Goal: Navigation & Orientation: Find specific page/section

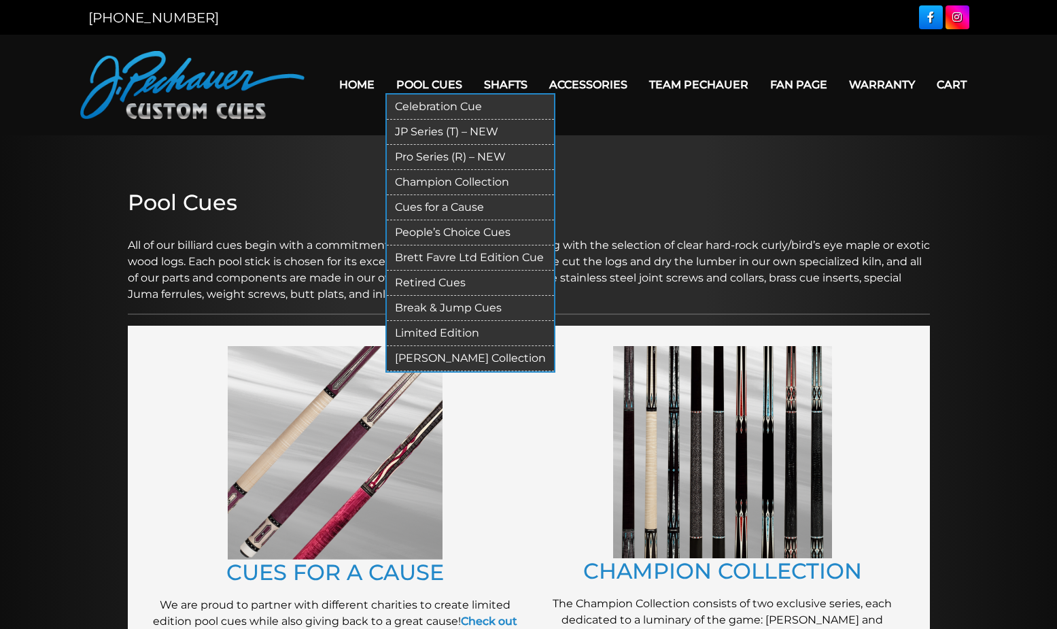
click at [449, 86] on link "Pool Cues" at bounding box center [429, 84] width 88 height 35
click at [432, 138] on link "JP Series (T) – NEW" at bounding box center [470, 132] width 167 height 25
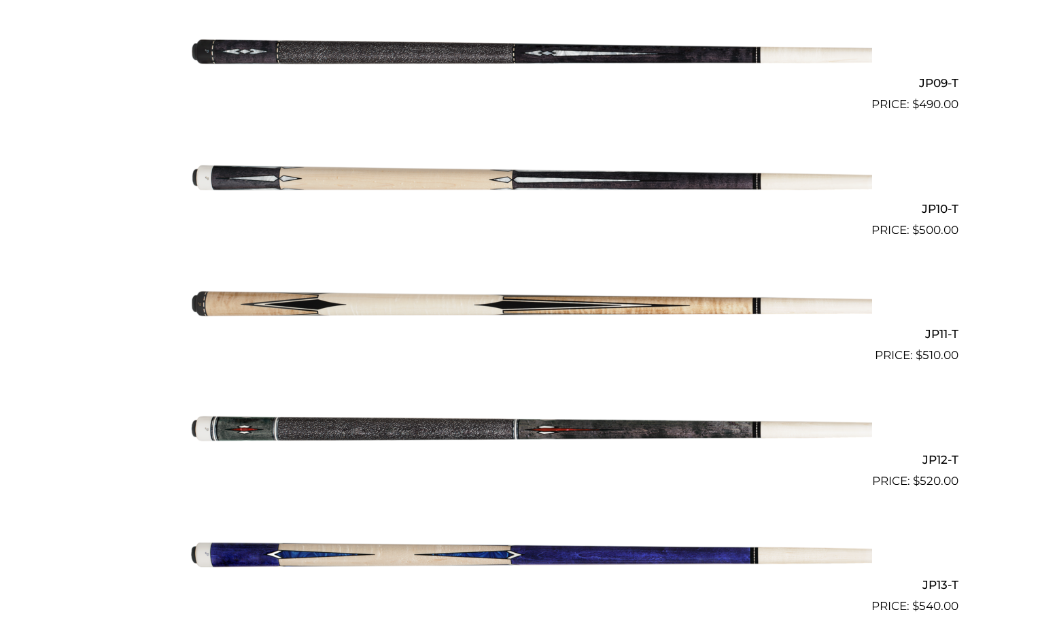
scroll to position [1451, 0]
